Goal: Information Seeking & Learning: Find specific fact

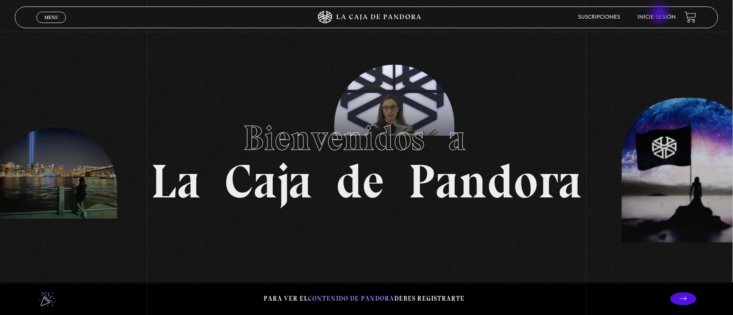
click at [660, 15] on link "Inicie sesión" at bounding box center [657, 17] width 38 height 5
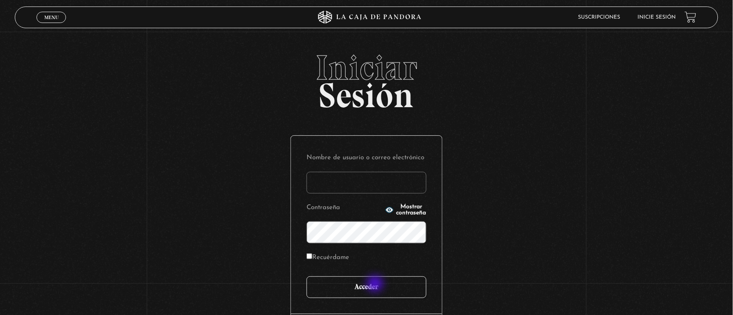
type input "[EMAIL_ADDRESS][DOMAIN_NAME]"
click at [376, 285] on input "Acceder" at bounding box center [366, 288] width 120 height 22
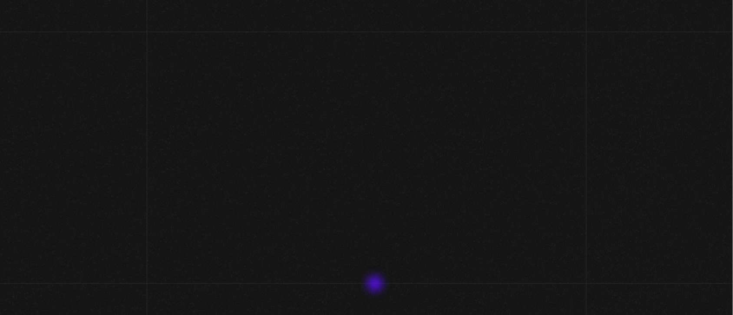
click at [376, 285] on div "Menu Cerrar Nora Jimenez En vivos Pandora Centinelas Mi cuenta Salir Buscar Bus…" at bounding box center [366, 272] width 733 height 481
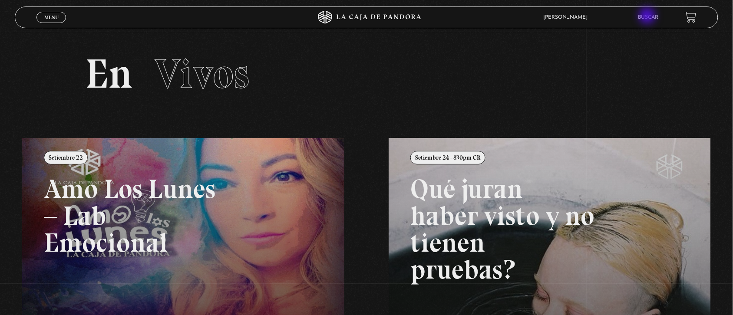
click at [648, 16] on link "Buscar" at bounding box center [648, 17] width 20 height 5
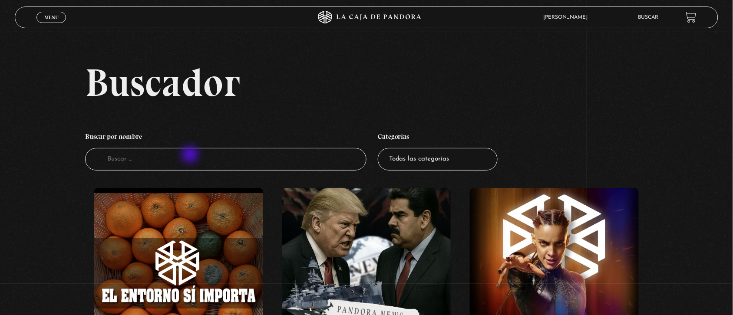
click at [191, 155] on input "Buscador" at bounding box center [225, 159] width 281 height 23
type input "la bestia"
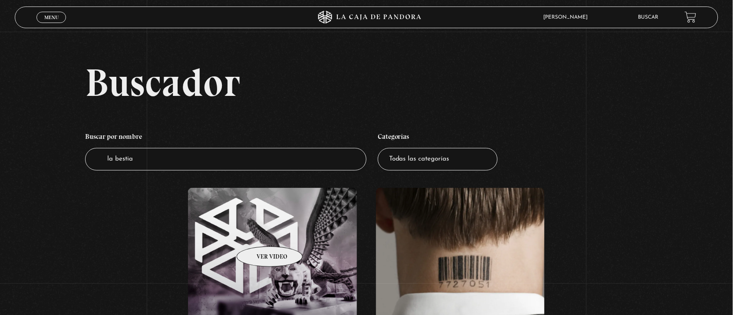
click at [258, 234] on figure at bounding box center [272, 293] width 169 height 211
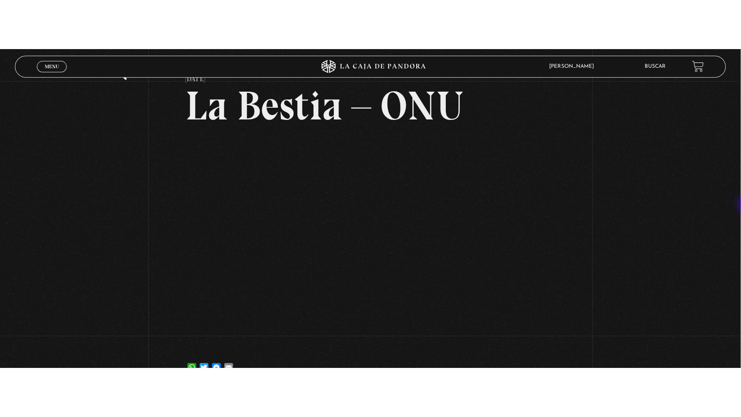
scroll to position [46, 0]
